Goal: Transaction & Acquisition: Purchase product/service

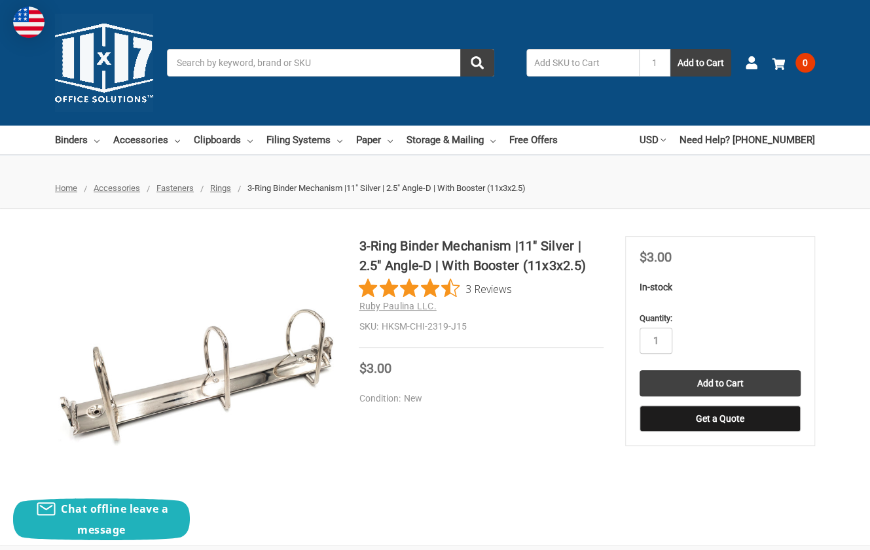
click at [67, 188] on span "Home" at bounding box center [66, 188] width 22 height 10
